Goal: Transaction & Acquisition: Purchase product/service

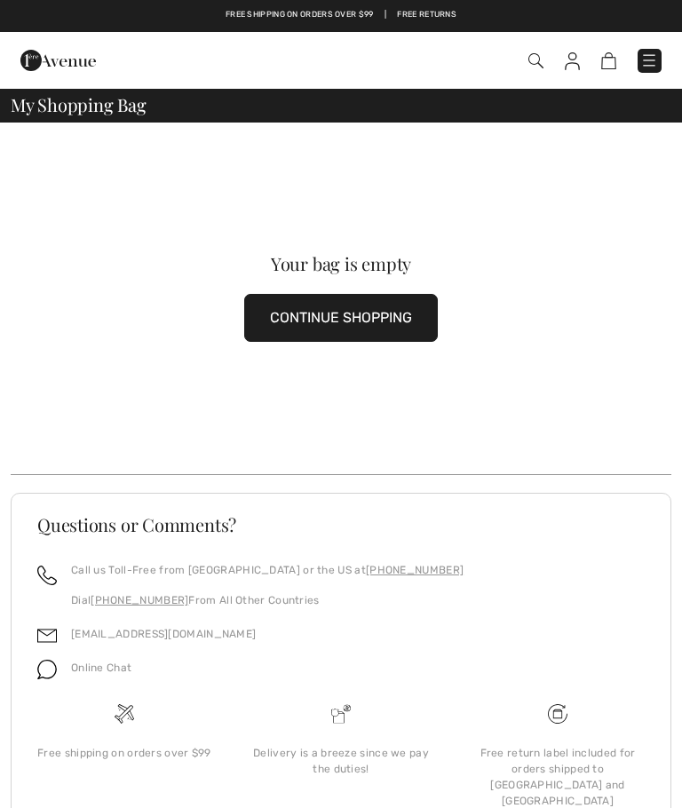
click at [534, 57] on img at bounding box center [536, 60] width 15 height 15
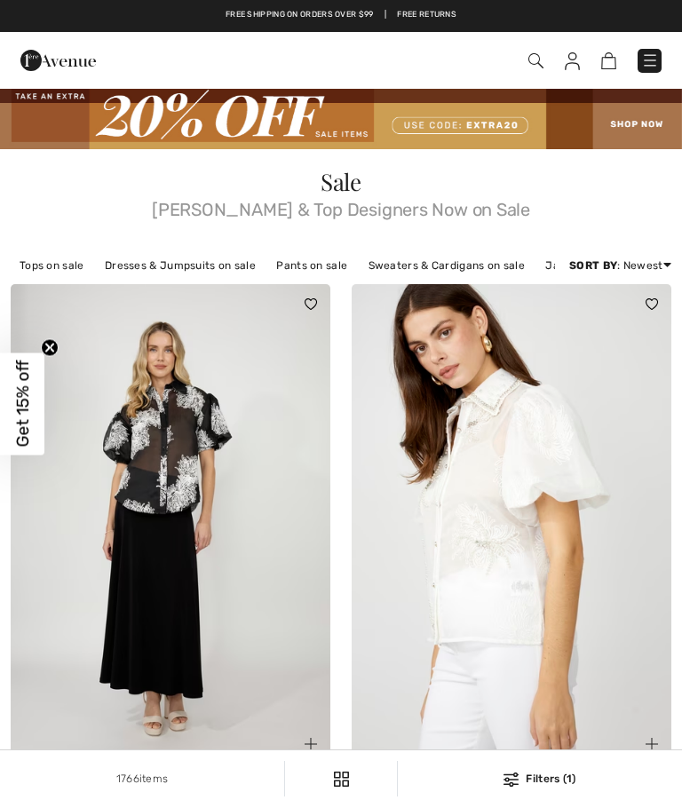
checkbox input "true"
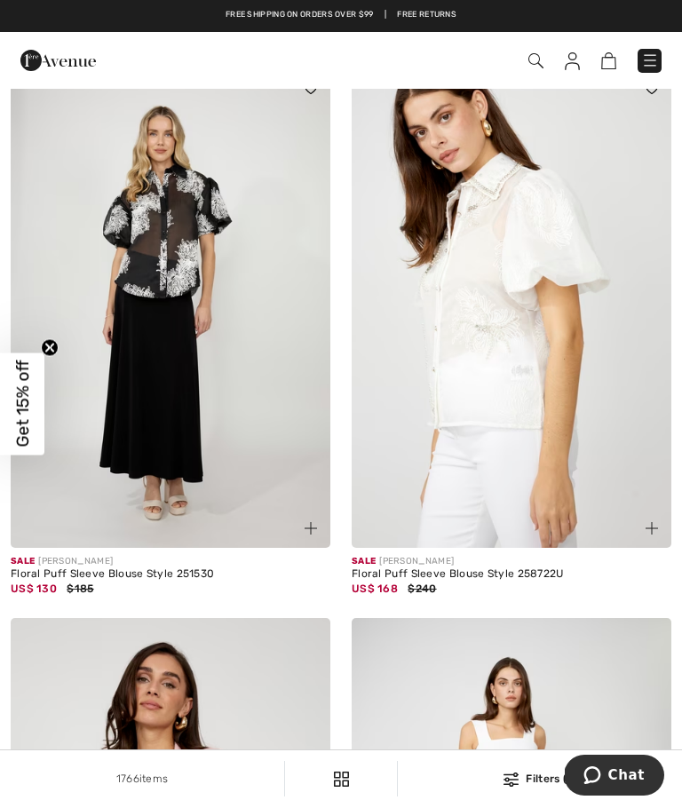
scroll to position [216, 0]
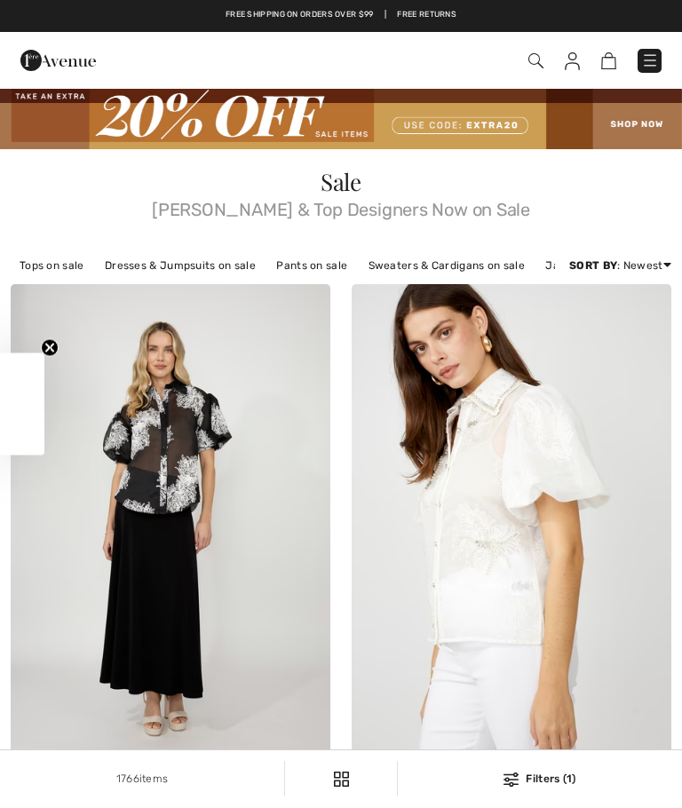
checkbox input "true"
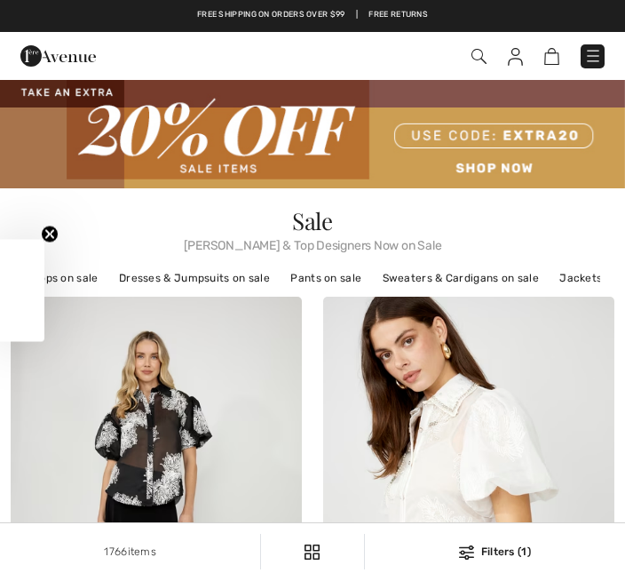
checkbox input "true"
click at [504, 182] on img at bounding box center [312, 134] width 625 height 108
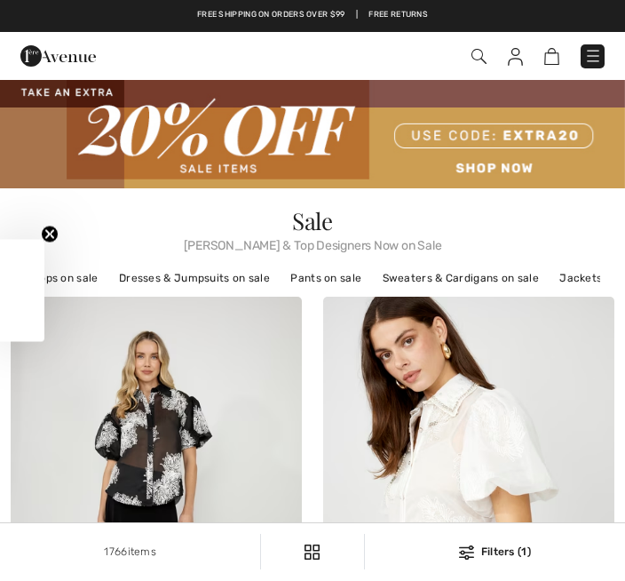
checkbox input "true"
click at [569, 63] on span at bounding box center [440, 56] width 330 height 24
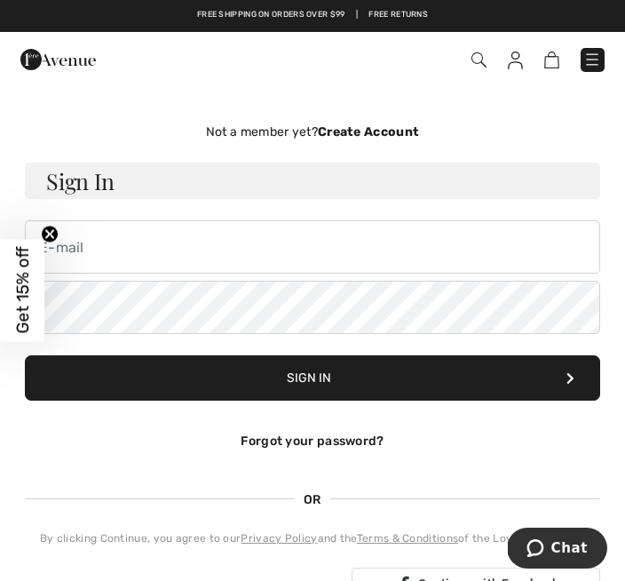
click at [556, 61] on img at bounding box center [552, 60] width 15 height 17
